Goal: Find contact information: Find contact information

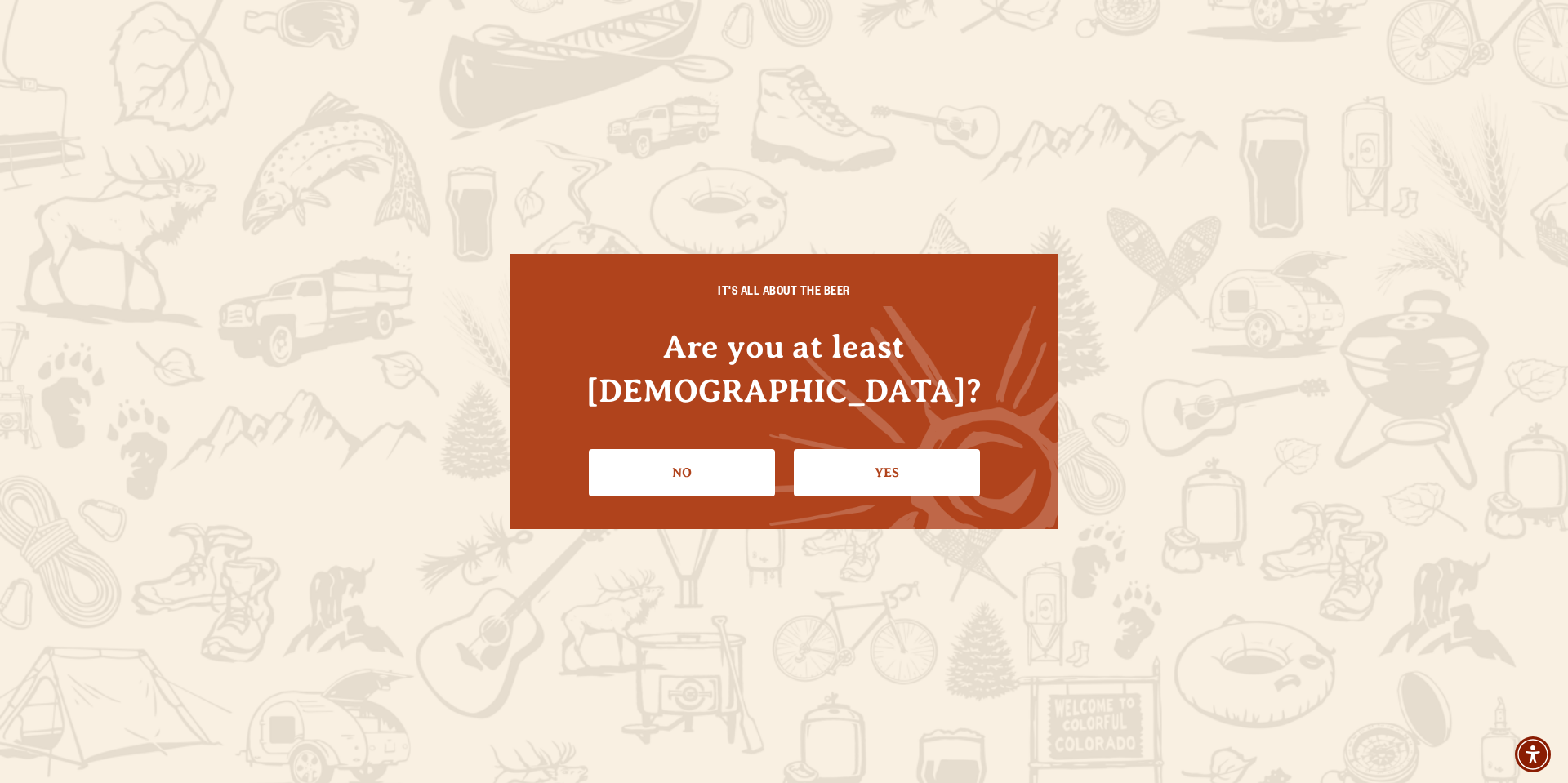
click at [865, 462] on link "Yes" at bounding box center [886, 472] width 186 height 47
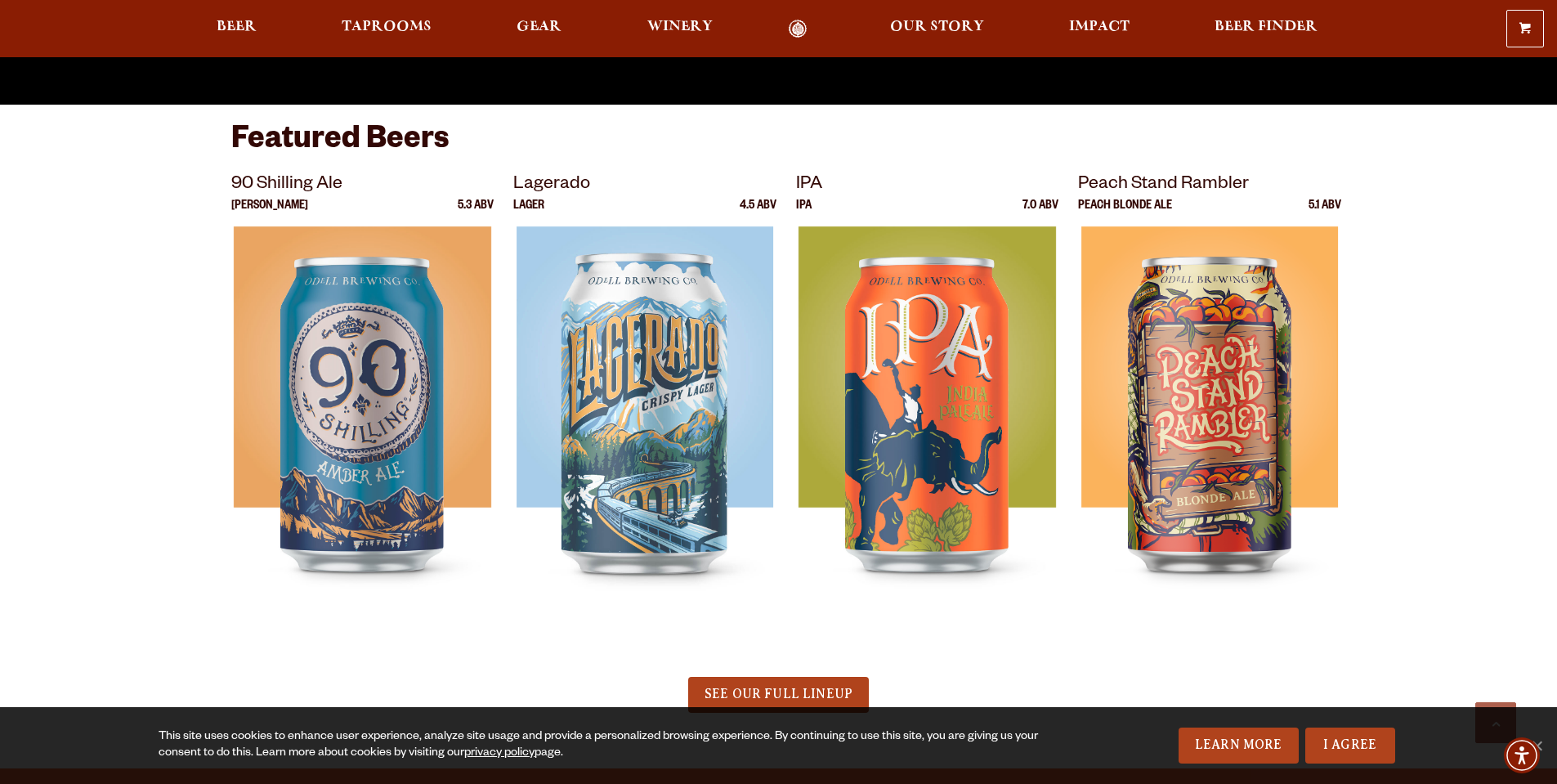
scroll to position [883, 0]
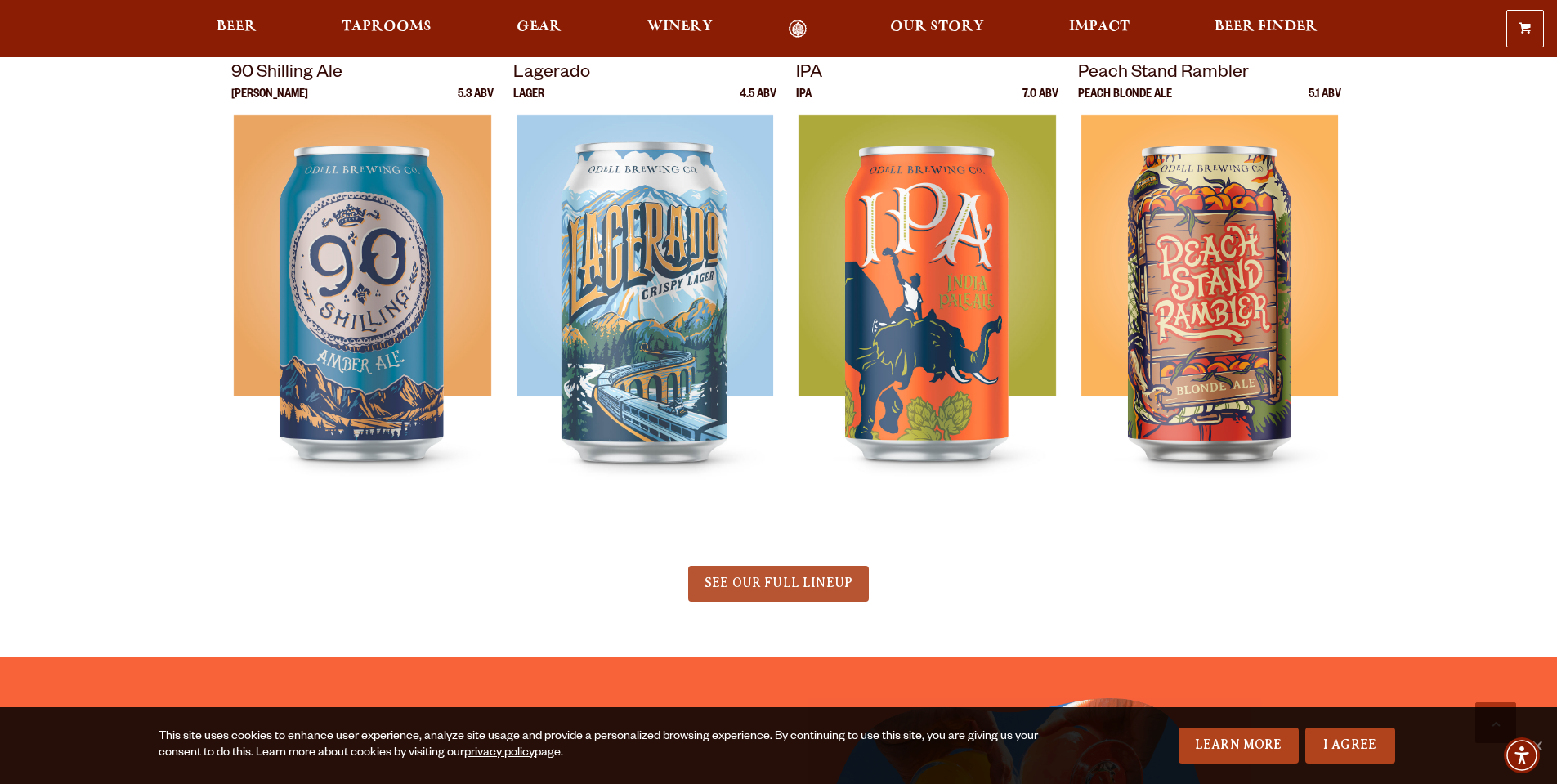
click at [759, 589] on span "SEE OUR FULL LINEUP" at bounding box center [779, 582] width 148 height 15
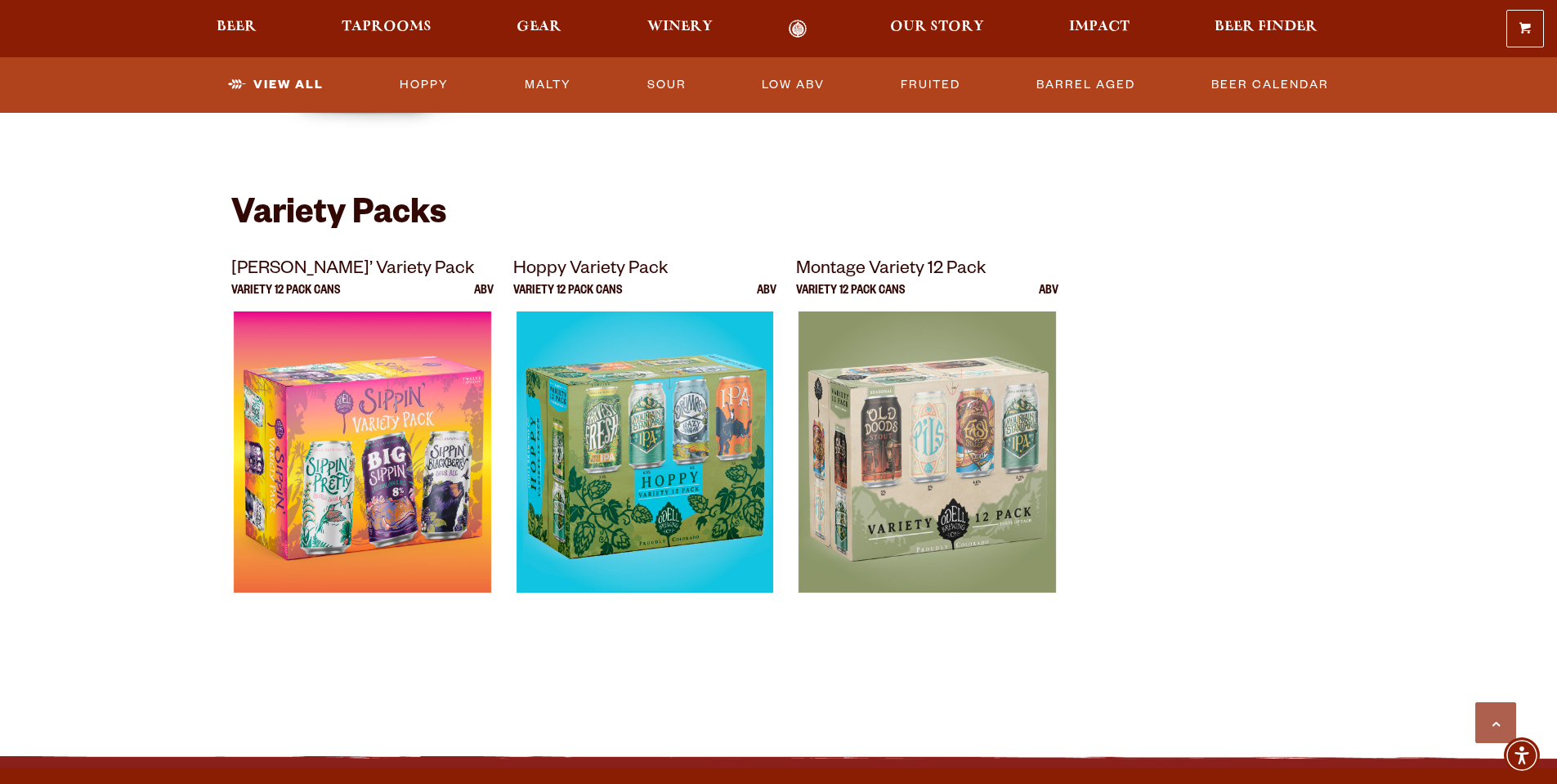
scroll to position [3433, 0]
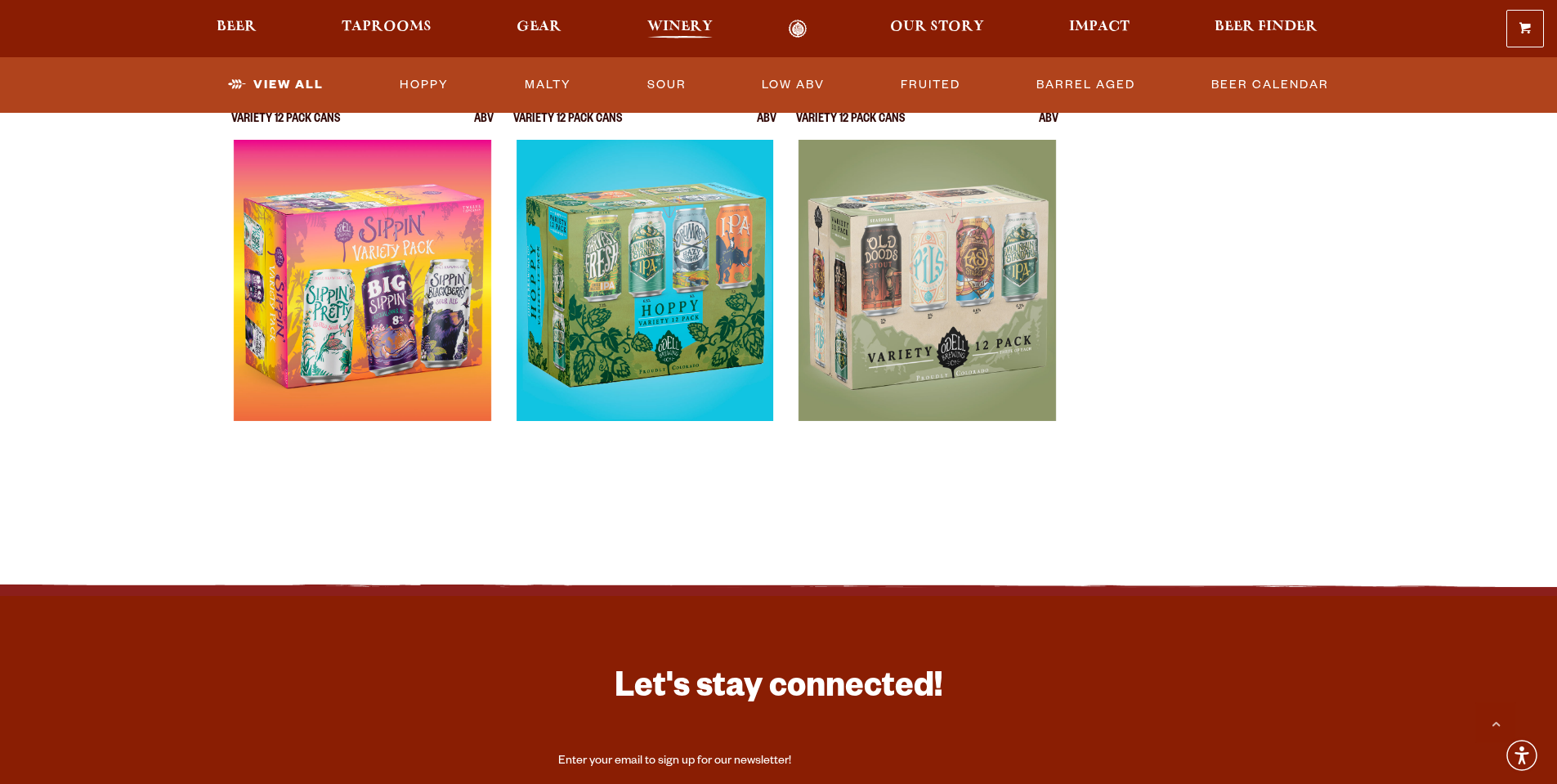
click at [696, 25] on span "Winery" at bounding box center [680, 27] width 65 height 13
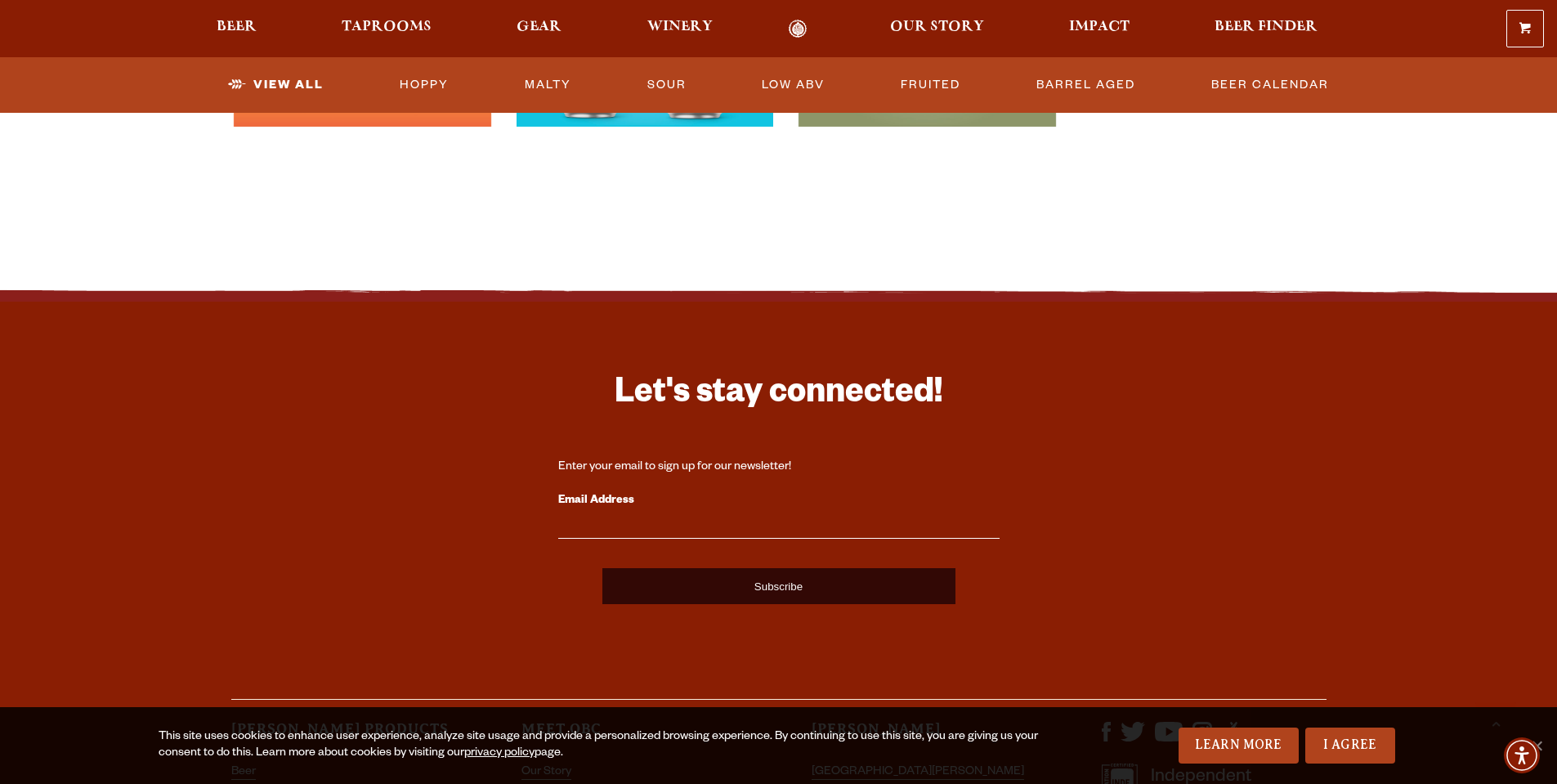
scroll to position [4082, 0]
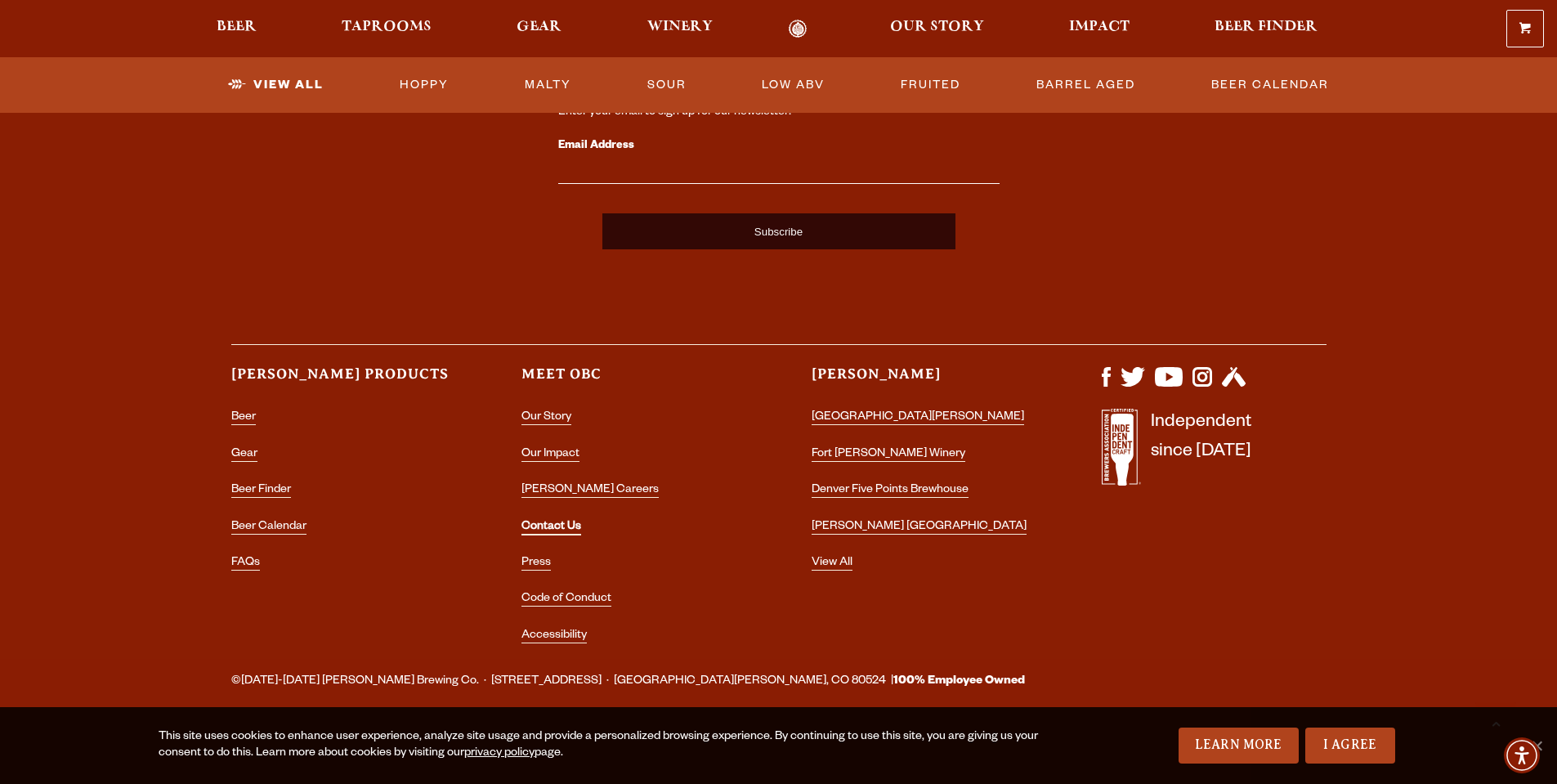
click at [562, 527] on link "Contact Us" at bounding box center [551, 528] width 59 height 15
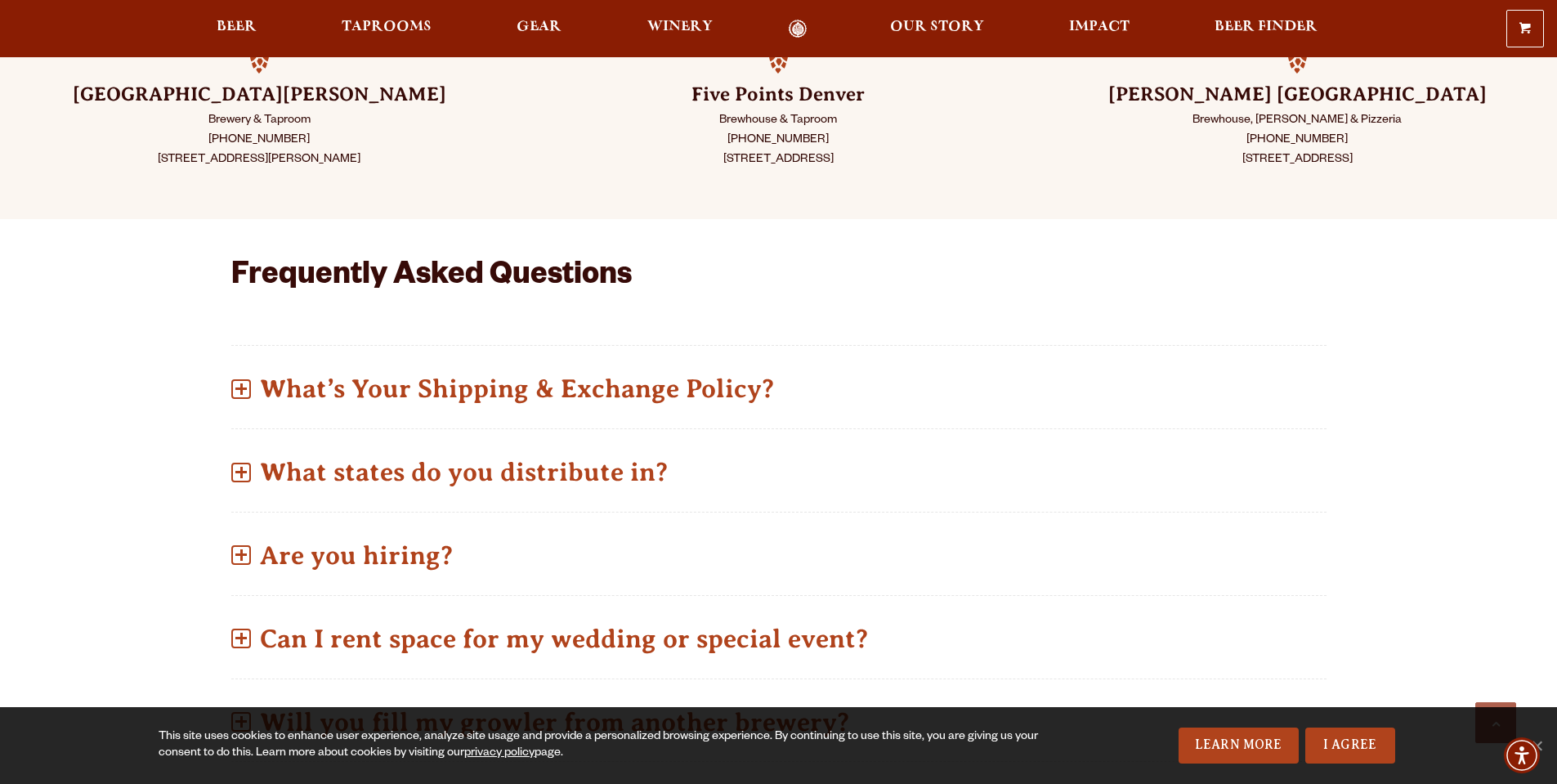
scroll to position [196, 0]
